Goal: Task Accomplishment & Management: Complete application form

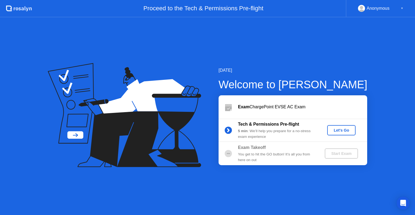
click at [351, 129] on div "Let's Go" at bounding box center [342, 130] width 24 height 4
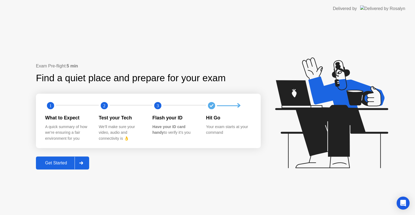
click at [72, 161] on div "Get Started" at bounding box center [56, 162] width 37 height 5
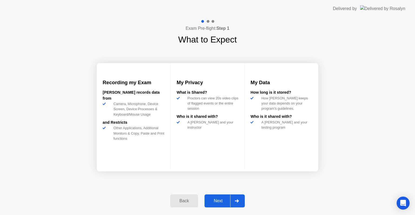
click at [215, 206] on button "Next" at bounding box center [225, 200] width 40 height 13
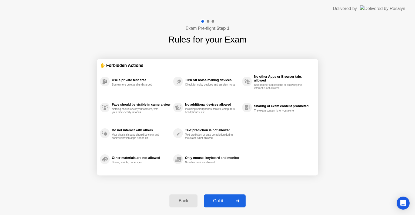
click at [220, 199] on div "Got it" at bounding box center [218, 200] width 25 height 5
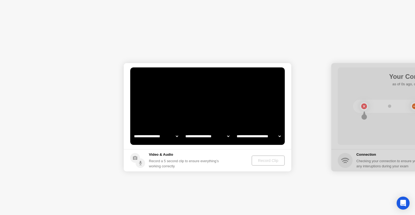
select select "**********"
select select "*******"
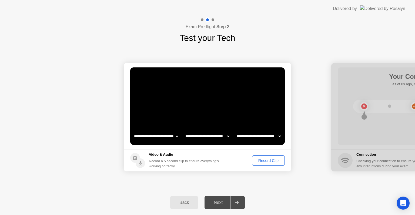
click at [259, 161] on div "Record Clip" at bounding box center [268, 160] width 29 height 4
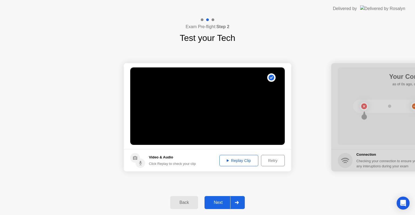
click at [231, 160] on div "Replay Clip" at bounding box center [239, 160] width 35 height 4
click at [267, 180] on div "**********" at bounding box center [207, 117] width 415 height 146
click at [220, 201] on div "Next" at bounding box center [218, 202] width 24 height 5
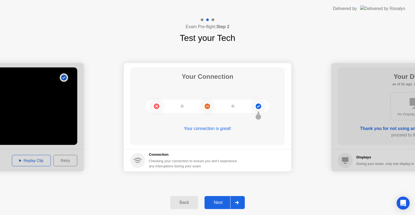
click at [237, 200] on div at bounding box center [236, 202] width 13 height 12
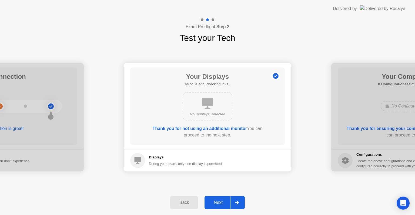
click at [237, 201] on icon at bounding box center [237, 202] width 4 height 3
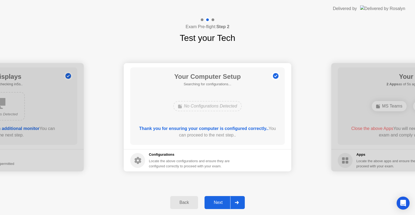
drag, startPoint x: 237, startPoint y: 201, endPoint x: 275, endPoint y: 191, distance: 39.1
click at [275, 191] on div "Back Next" at bounding box center [207, 202] width 415 height 25
click at [236, 202] on icon at bounding box center [237, 202] width 4 height 3
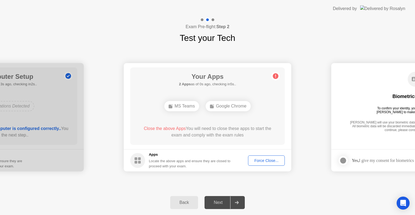
click at [270, 162] on div "Force Close..." at bounding box center [266, 160] width 33 height 4
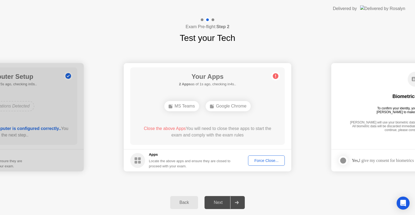
click at [184, 106] on div "MS Teams" at bounding box center [181, 106] width 35 height 10
click at [265, 160] on div "Force Close..." at bounding box center [266, 160] width 33 height 4
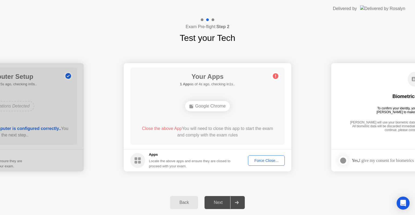
click at [264, 158] on div "Force Close..." at bounding box center [266, 160] width 33 height 4
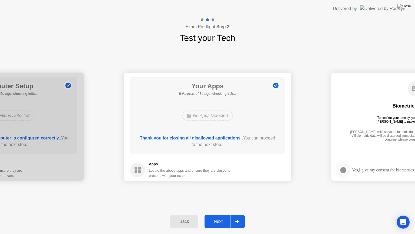
click at [224, 214] on div "Next" at bounding box center [218, 221] width 24 height 5
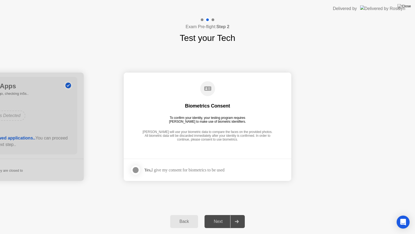
click at [224, 214] on div "Next" at bounding box center [218, 221] width 24 height 5
click at [136, 169] on div at bounding box center [136, 170] width 6 height 6
click at [217, 214] on div "Next" at bounding box center [218, 221] width 24 height 5
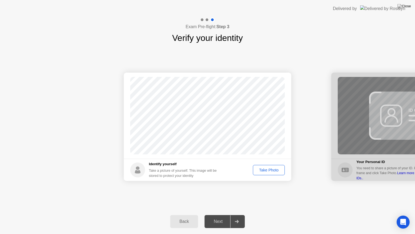
click at [267, 170] on div "Take Photo" at bounding box center [269, 170] width 28 height 4
click at [220, 214] on div "Next" at bounding box center [218, 221] width 24 height 5
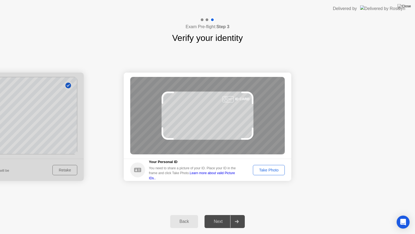
click at [265, 165] on button "Take Photo" at bounding box center [269, 170] width 32 height 10
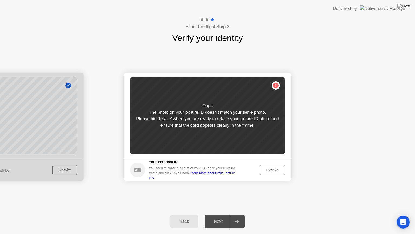
click at [282, 168] on div "Retake" at bounding box center [272, 170] width 21 height 4
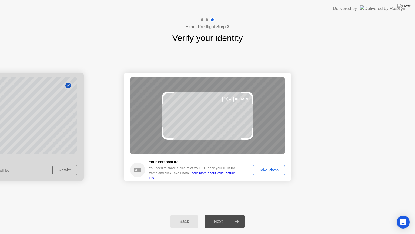
click at [282, 168] on div "Take Photo" at bounding box center [269, 170] width 28 height 4
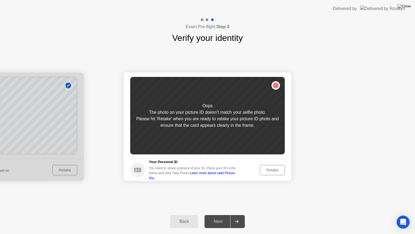
click at [269, 170] on div "Retake" at bounding box center [272, 170] width 21 height 4
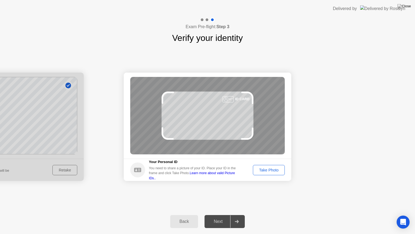
click at [269, 170] on div "Take Photo" at bounding box center [269, 170] width 28 height 4
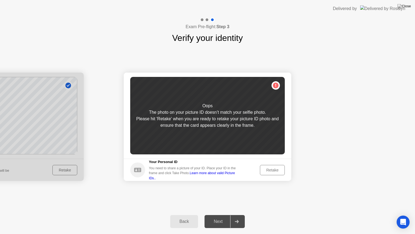
click at [269, 170] on div "Retake" at bounding box center [272, 170] width 21 height 4
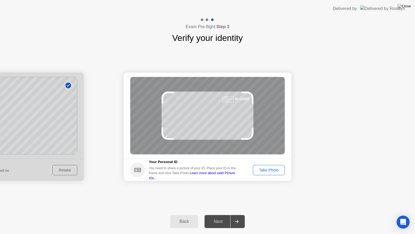
click at [269, 170] on div "Take Photo" at bounding box center [269, 170] width 28 height 4
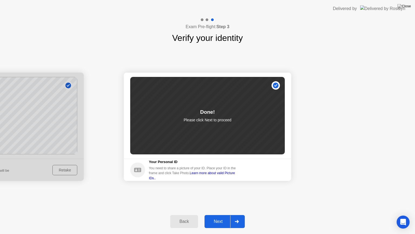
click at [220, 214] on div "Next" at bounding box center [218, 221] width 24 height 5
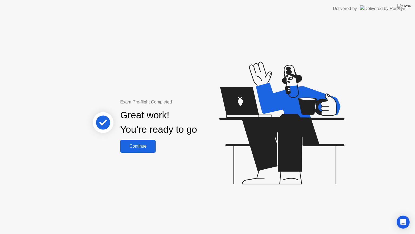
click at [139, 147] on div "Continue" at bounding box center [138, 146] width 32 height 5
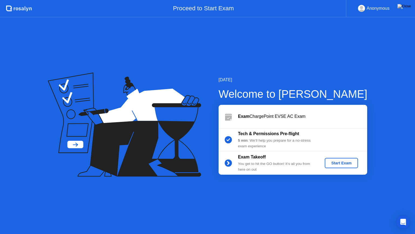
click at [334, 161] on div "Start Exam" at bounding box center [341, 163] width 29 height 4
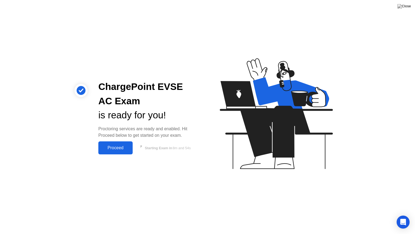
drag, startPoint x: 135, startPoint y: 182, endPoint x: 131, endPoint y: 161, distance: 21.4
click at [131, 161] on div "ChargePoint EVSE AC Exam is ready for you! Proctoring services are ready and en…" at bounding box center [207, 117] width 415 height 234
click at [110, 150] on div "Proceed" at bounding box center [115, 147] width 31 height 5
